Goal: Obtain resource: Download file/media

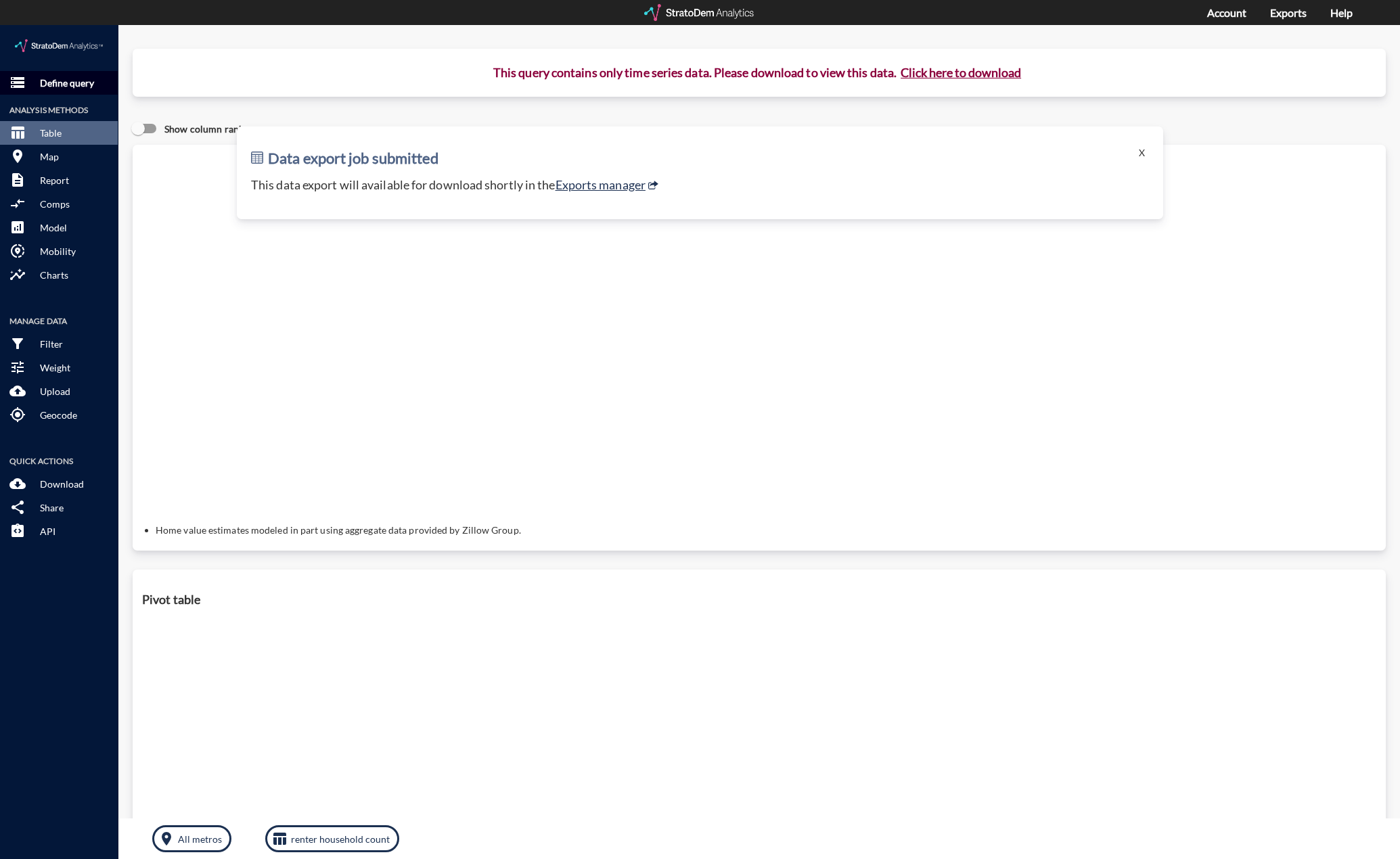
click p "Define query"
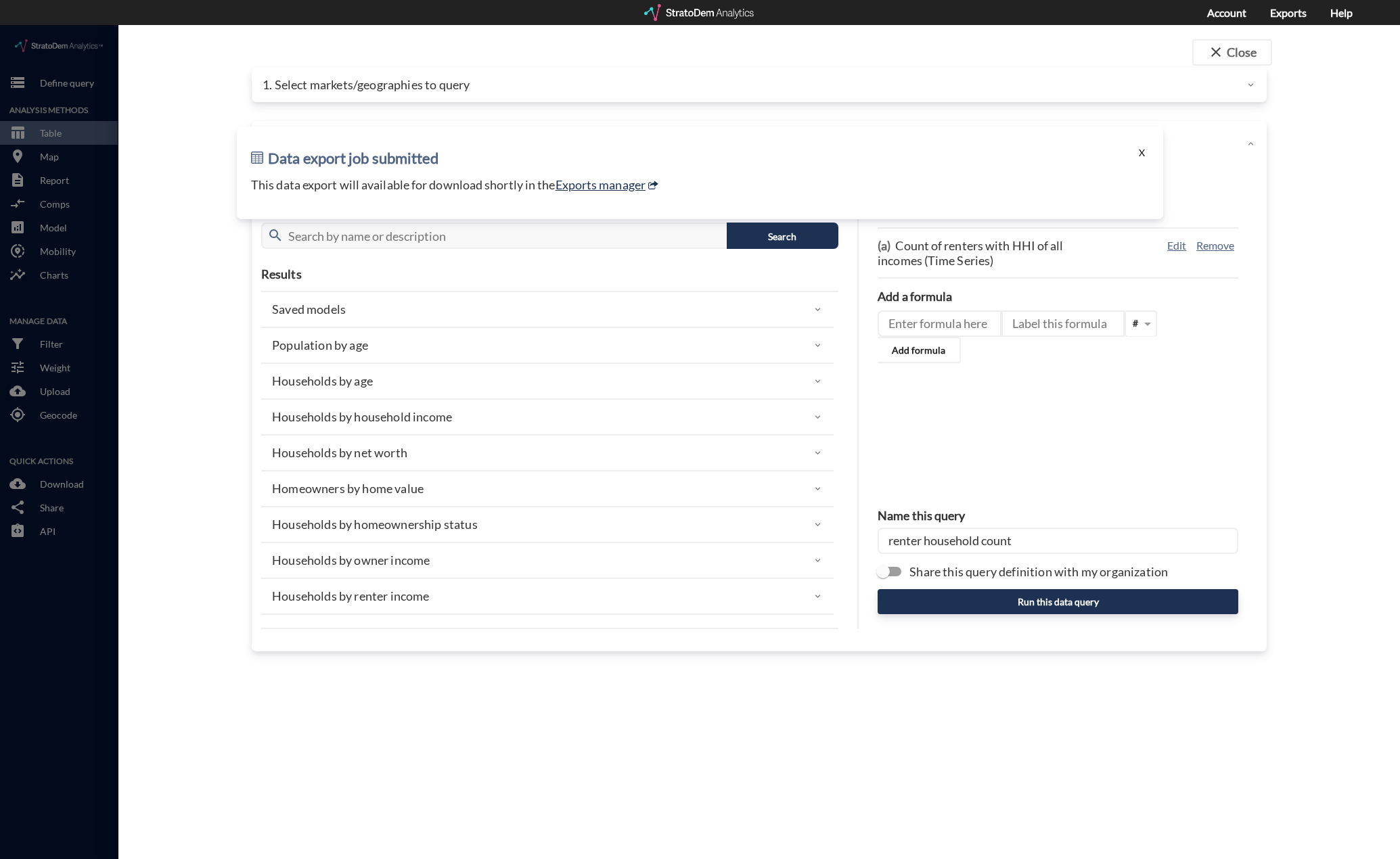
click button "X"
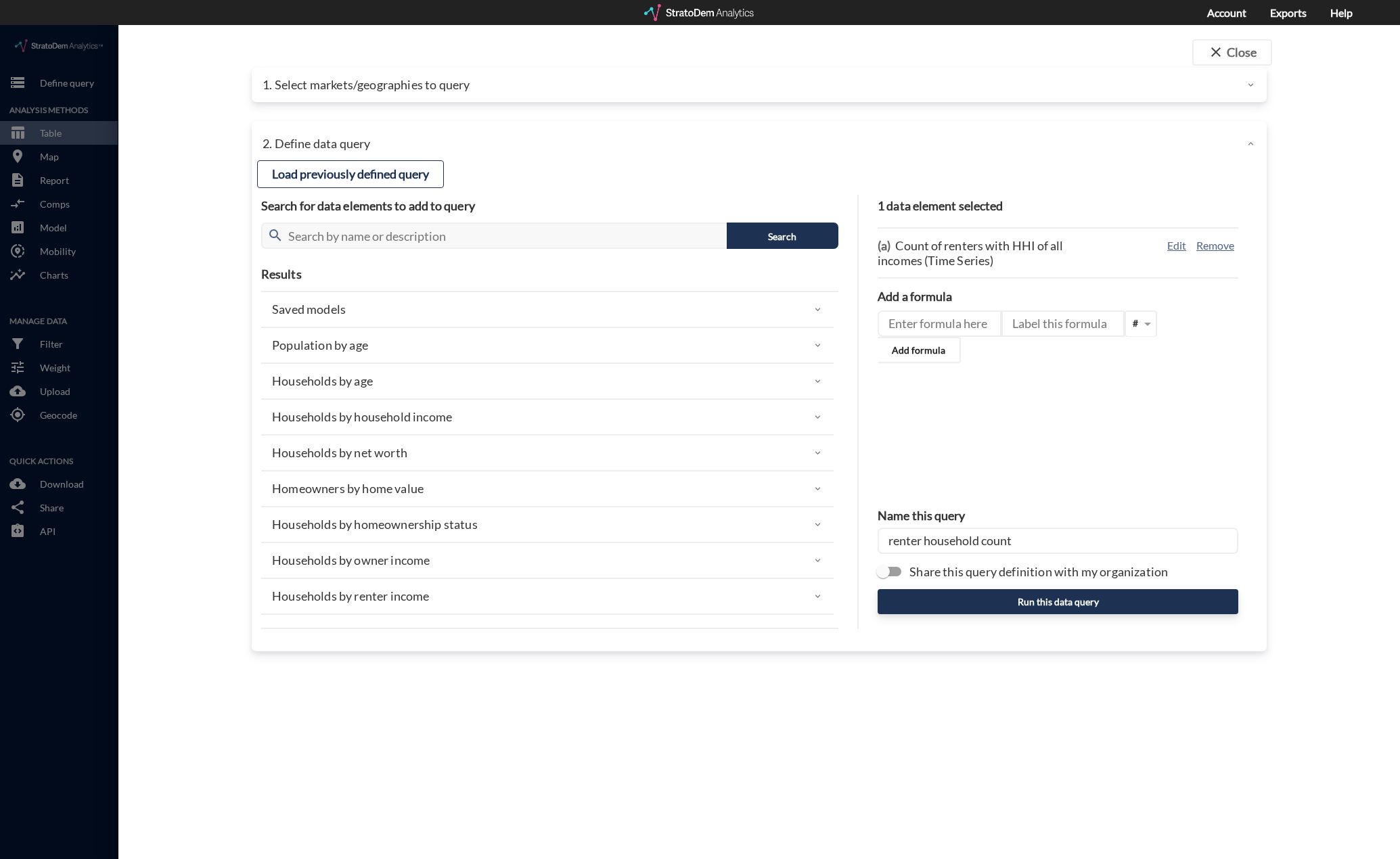
click div "1. Select markets/geographies to query"
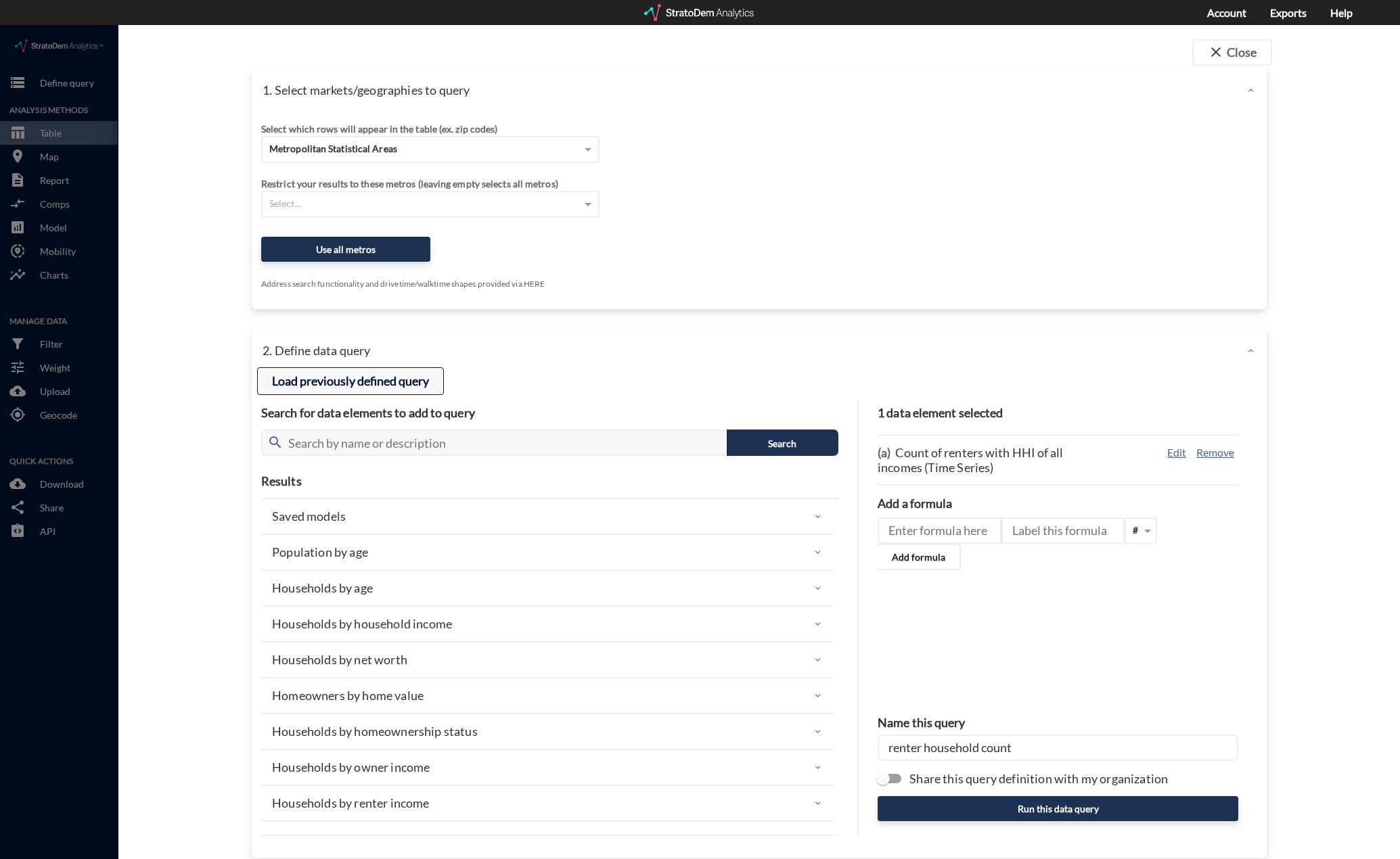
click button "Load previously defined query"
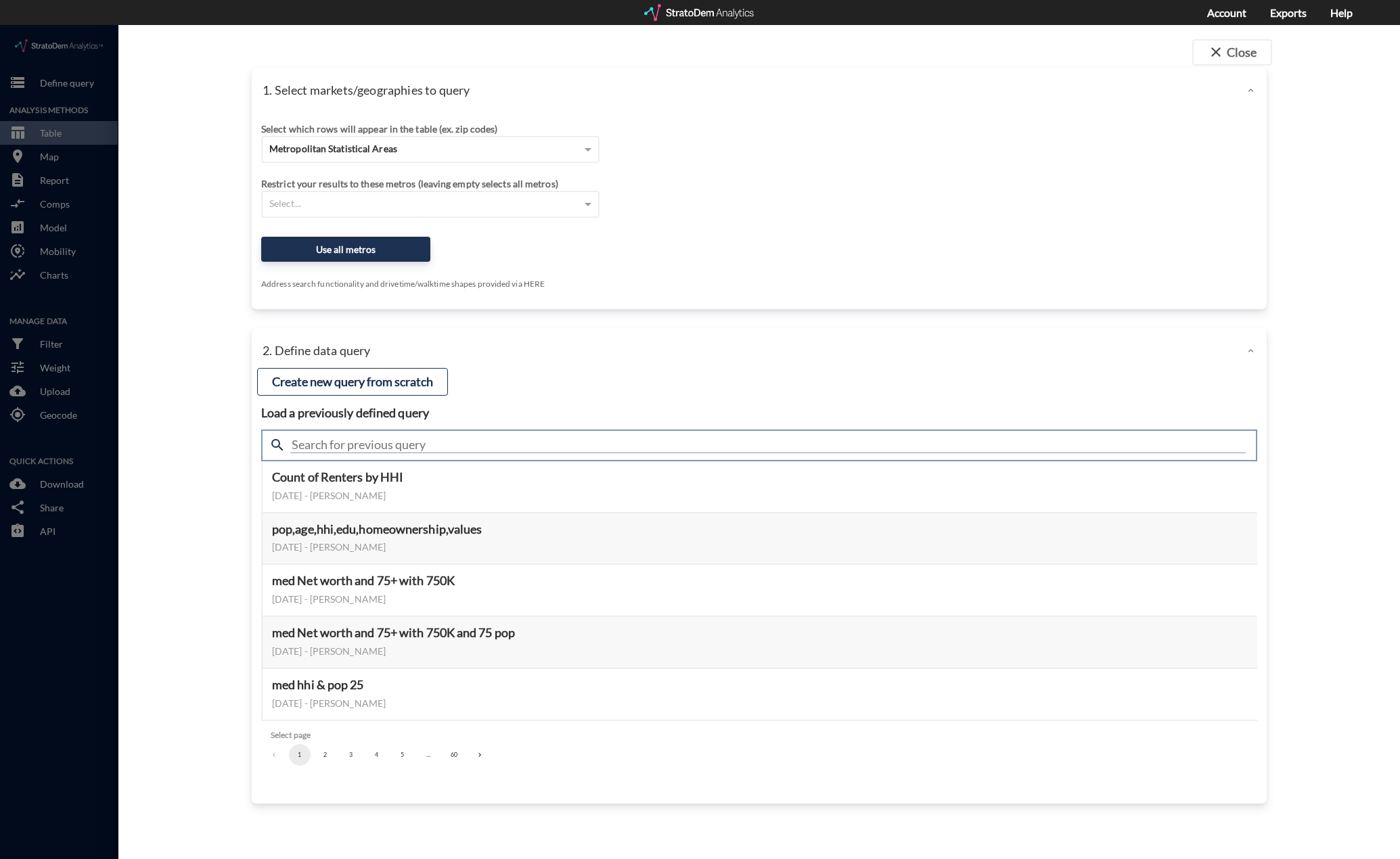
click input "text"
type input "medhhi"
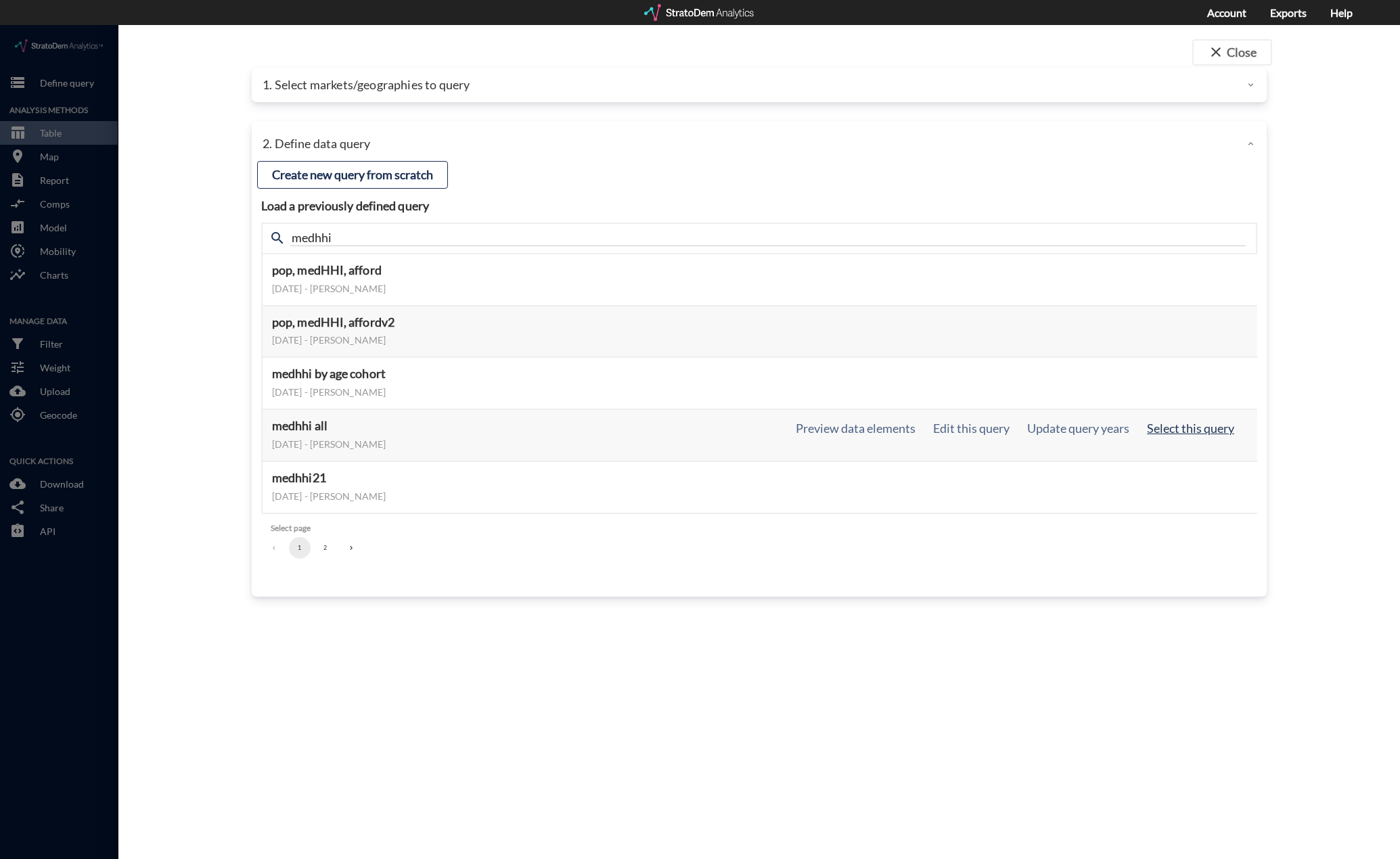
click button "Select this query"
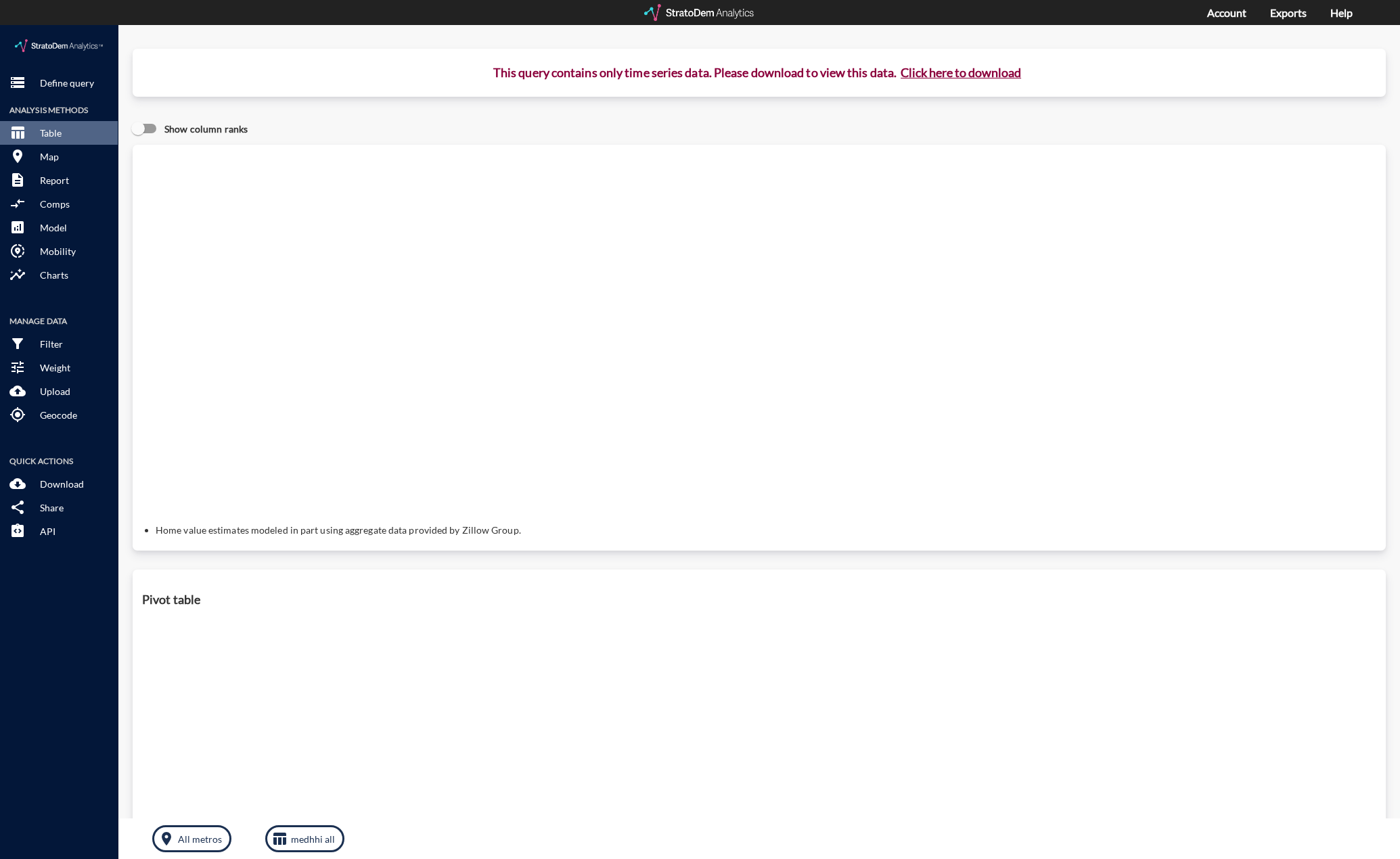
click button "Click here to download"
click link "Exports manager"
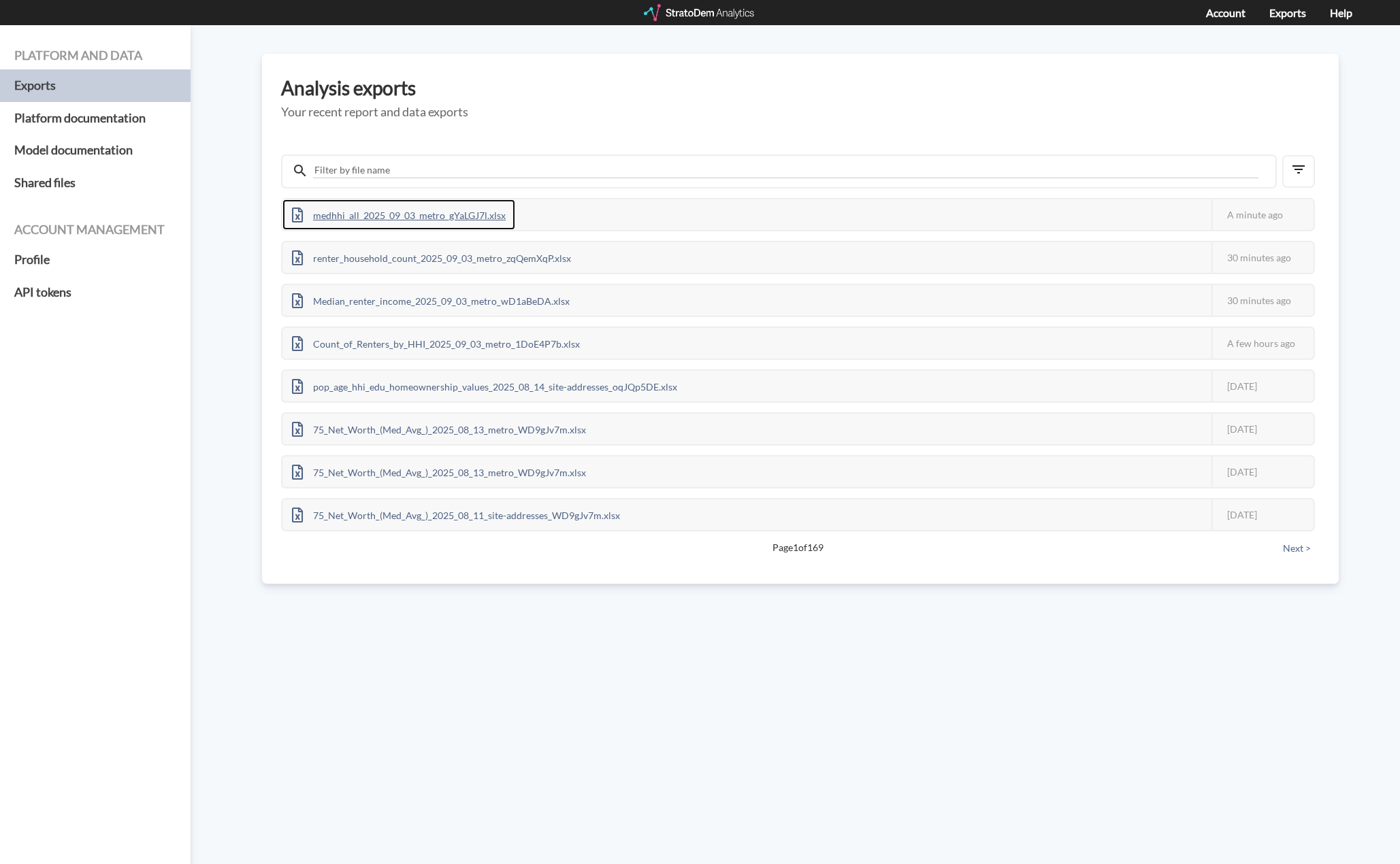
click at [496, 207] on div "medhhi_all_2025_09_03_metro_gYaLGJ7l.xlsx" at bounding box center [398, 214] width 233 height 31
